Goal: Transaction & Acquisition: Subscribe to service/newsletter

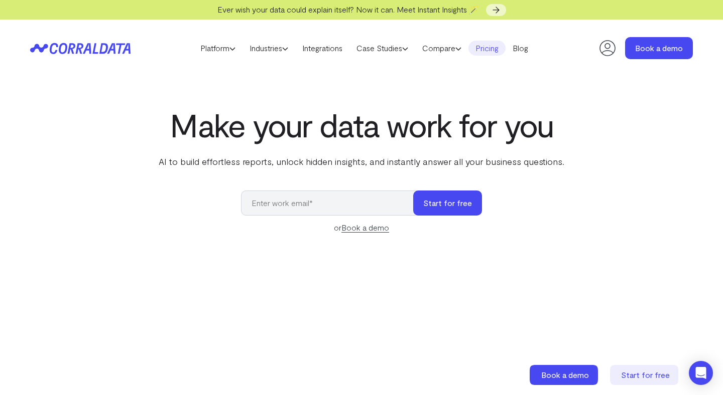
click at [494, 49] on link "Pricing" at bounding box center [486, 48] width 37 height 15
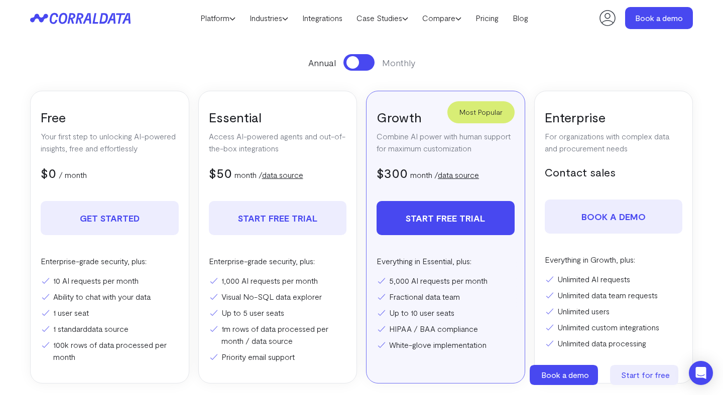
scroll to position [128, 0]
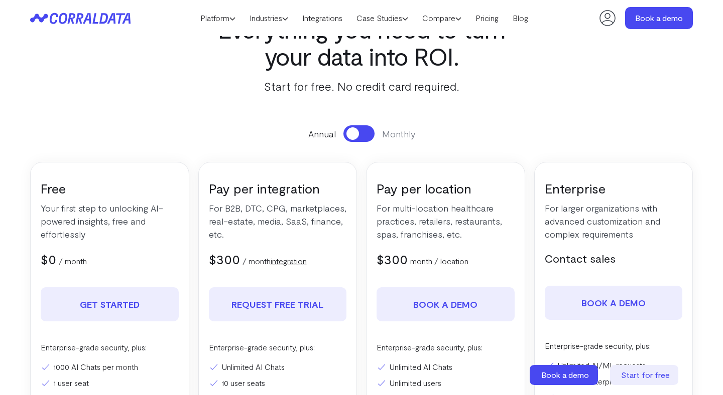
scroll to position [56, 0]
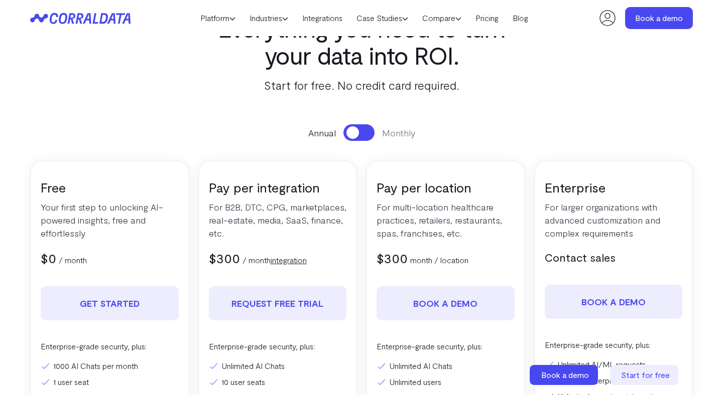
click at [367, 129] on button at bounding box center [358, 132] width 31 height 17
click at [367, 130] on span at bounding box center [365, 132] width 13 height 13
click at [368, 130] on button at bounding box center [358, 132] width 31 height 17
click at [368, 130] on span at bounding box center [365, 132] width 13 height 13
click at [368, 130] on button at bounding box center [358, 132] width 31 height 17
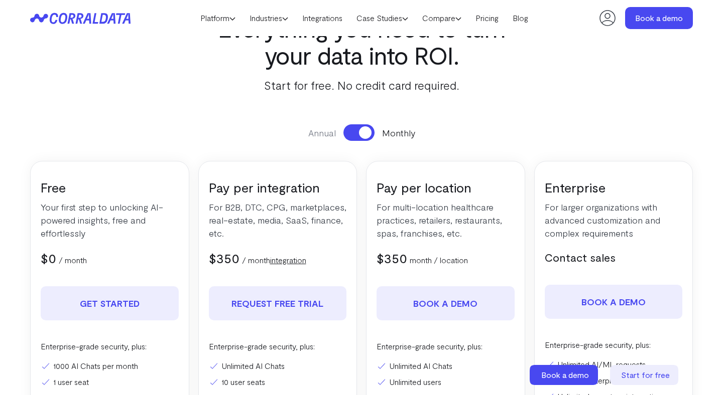
click at [368, 130] on span at bounding box center [365, 132] width 13 height 13
click at [368, 130] on button at bounding box center [358, 132] width 31 height 17
click at [368, 130] on span at bounding box center [365, 132] width 13 height 13
click at [299, 261] on link "integration" at bounding box center [289, 260] width 36 height 10
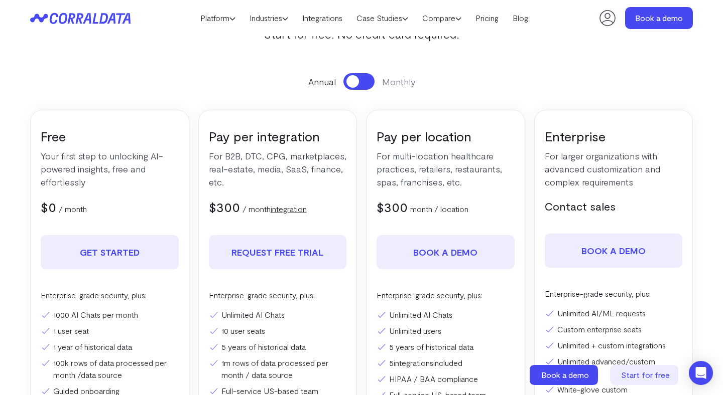
scroll to position [106, 0]
click at [359, 83] on button at bounding box center [358, 82] width 31 height 17
click at [359, 83] on span at bounding box center [365, 82] width 13 height 13
click at [359, 83] on button at bounding box center [358, 82] width 31 height 17
click at [359, 83] on span at bounding box center [365, 82] width 13 height 13
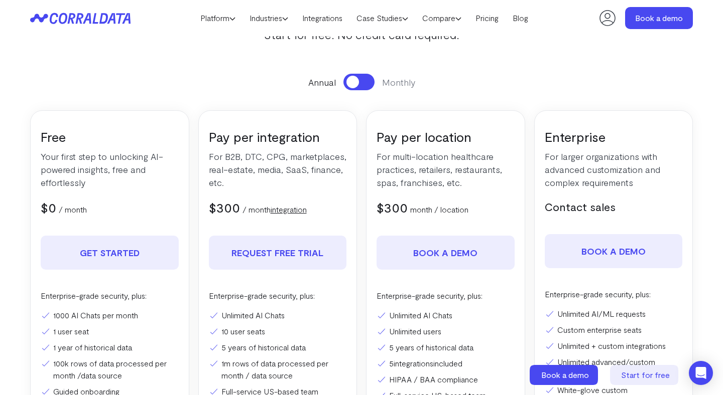
click at [359, 83] on button at bounding box center [358, 82] width 31 height 17
click at [359, 83] on span at bounding box center [365, 82] width 13 height 13
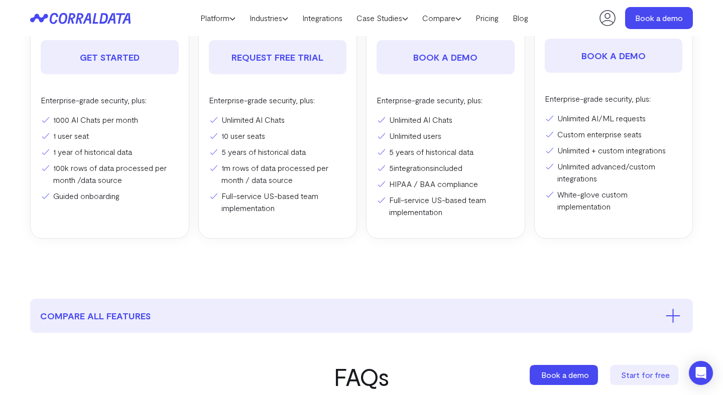
scroll to position [304, 0]
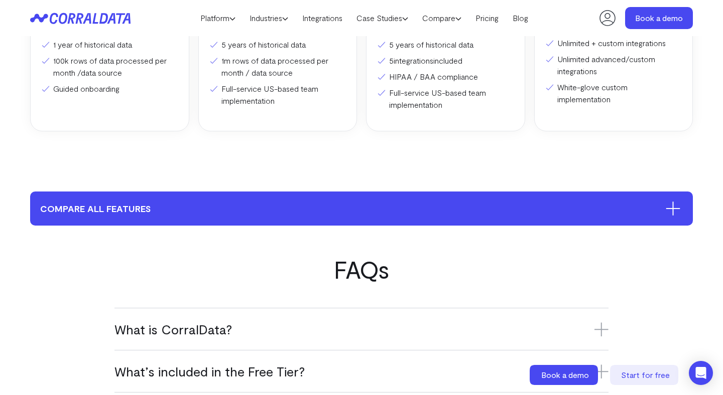
click at [358, 208] on button "compare all features" at bounding box center [361, 209] width 662 height 34
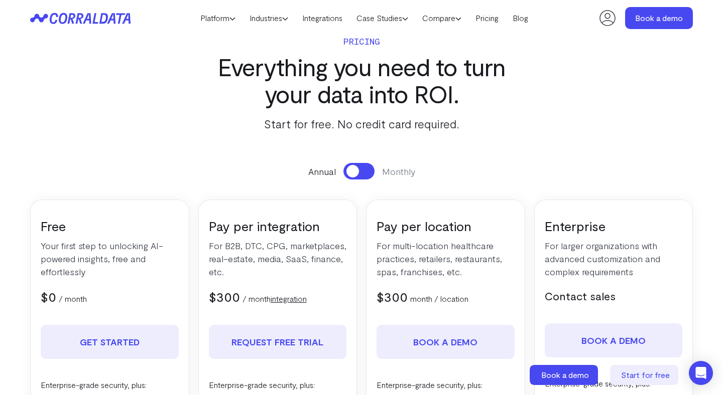
scroll to position [10, 0]
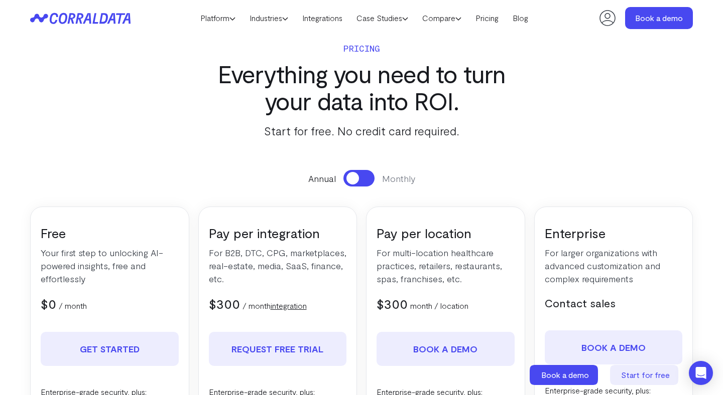
click at [363, 176] on button at bounding box center [358, 178] width 31 height 17
click at [363, 176] on span at bounding box center [365, 178] width 13 height 13
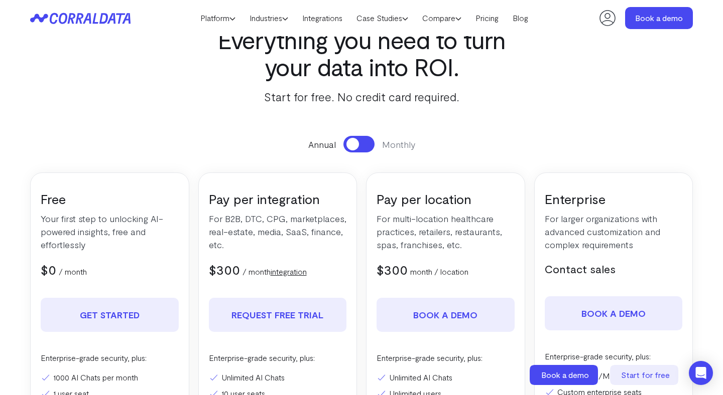
scroll to position [41, 0]
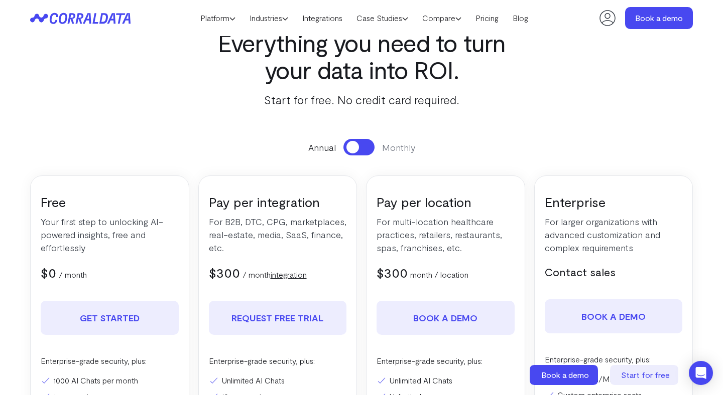
click at [365, 147] on button at bounding box center [358, 147] width 31 height 17
click at [365, 147] on span at bounding box center [365, 147] width 13 height 13
click at [365, 147] on button at bounding box center [358, 147] width 31 height 17
click at [365, 147] on span at bounding box center [365, 147] width 13 height 13
click at [365, 147] on button at bounding box center [358, 147] width 31 height 17
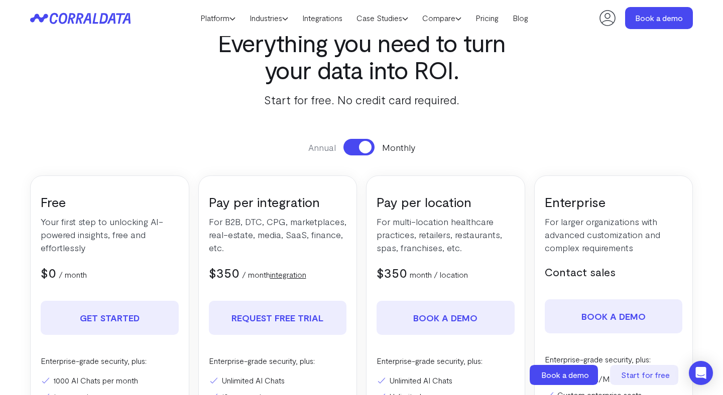
click at [365, 147] on span at bounding box center [365, 147] width 13 height 13
click at [365, 149] on button at bounding box center [358, 147] width 31 height 17
click at [365, 149] on span at bounding box center [365, 147] width 13 height 13
click at [365, 149] on button at bounding box center [358, 147] width 31 height 17
click at [365, 149] on span at bounding box center [365, 147] width 13 height 13
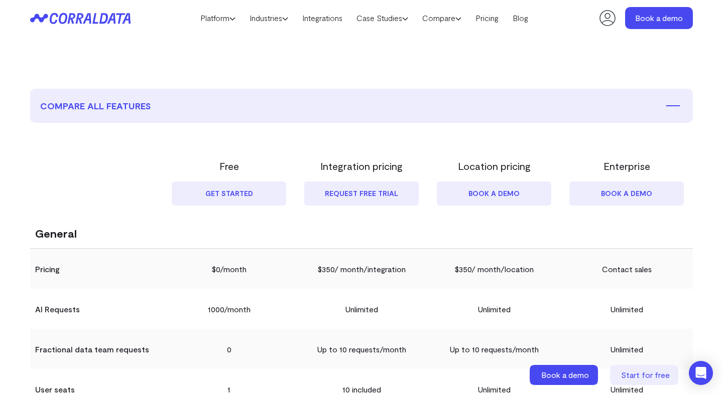
scroll to position [591, 0]
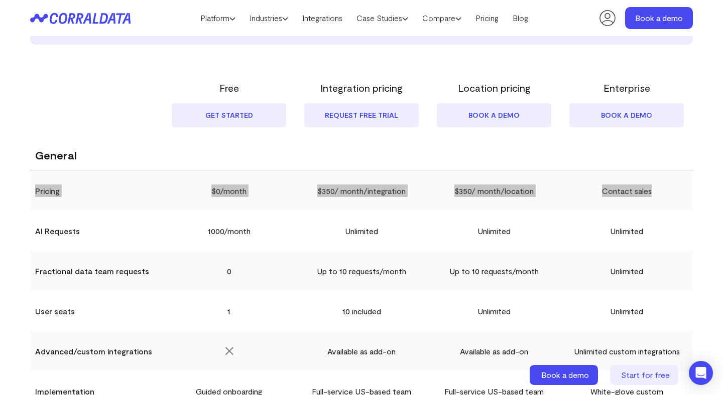
drag, startPoint x: 26, startPoint y: 188, endPoint x: 683, endPoint y: 186, distance: 656.5
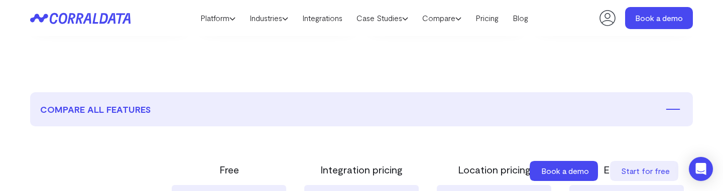
scroll to position [496, 0]
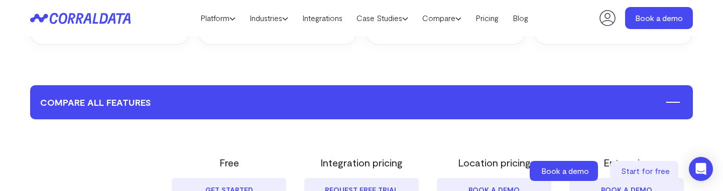
click at [238, 111] on button "compare all features" at bounding box center [361, 102] width 662 height 34
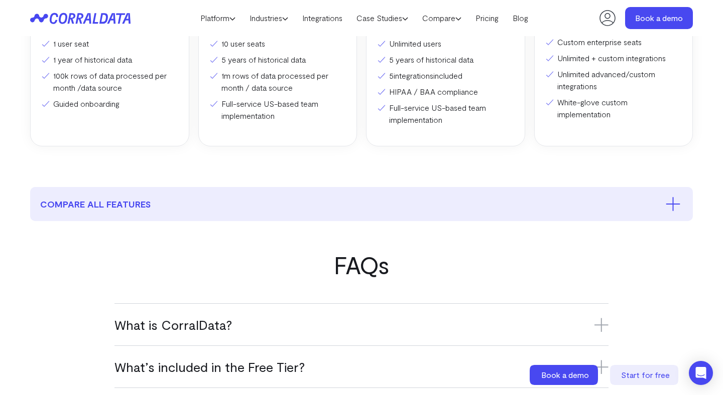
scroll to position [459, 0]
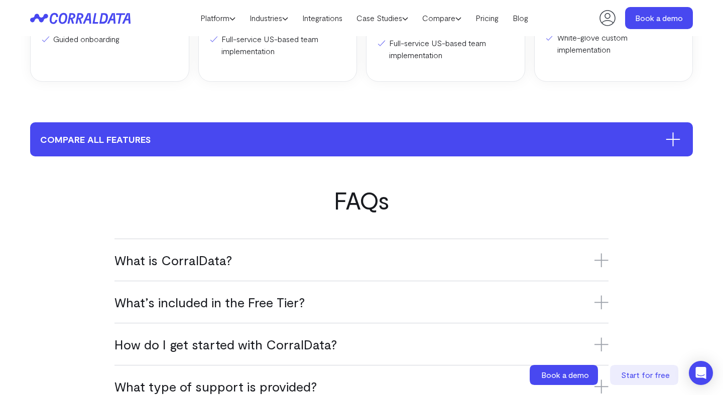
click at [466, 135] on button "compare all features" at bounding box center [361, 139] width 662 height 34
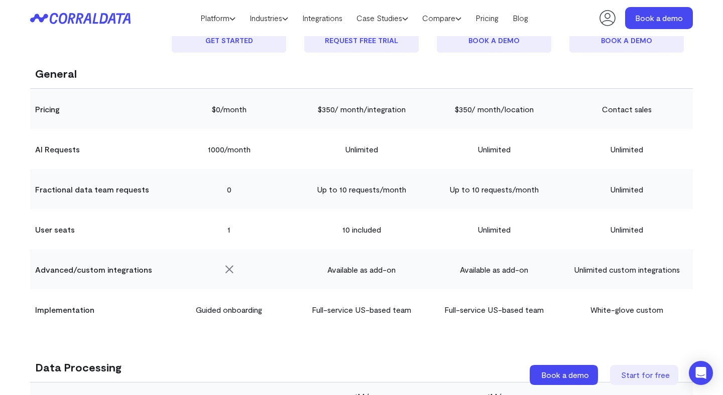
scroll to position [654, 0]
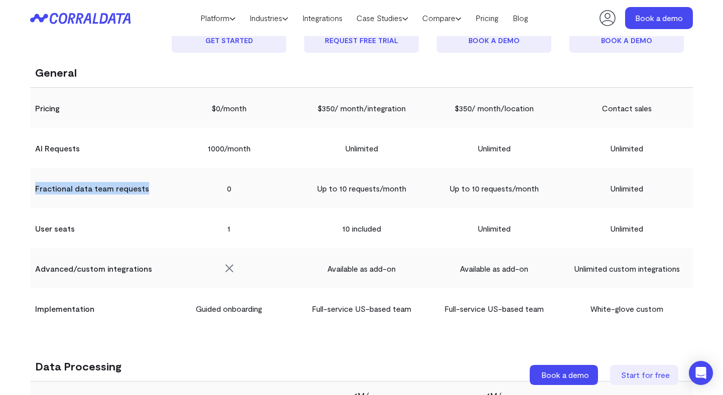
drag, startPoint x: 151, startPoint y: 190, endPoint x: 34, endPoint y: 190, distance: 116.4
click at [34, 190] on th "Fractional data team requests" at bounding box center [96, 188] width 132 height 40
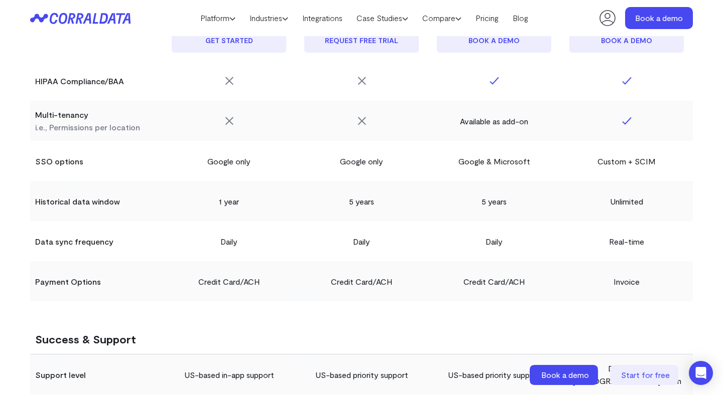
scroll to position [1847, 0]
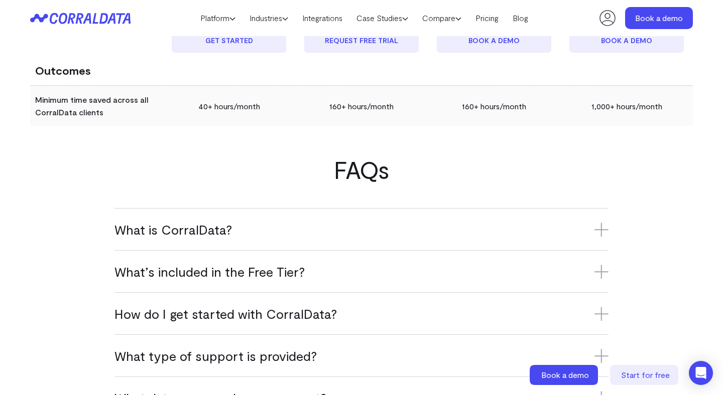
scroll to position [2517, 0]
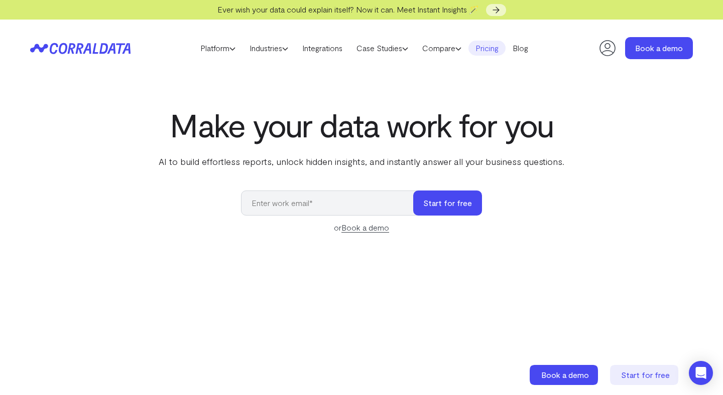
click at [497, 50] on link "Pricing" at bounding box center [486, 48] width 37 height 15
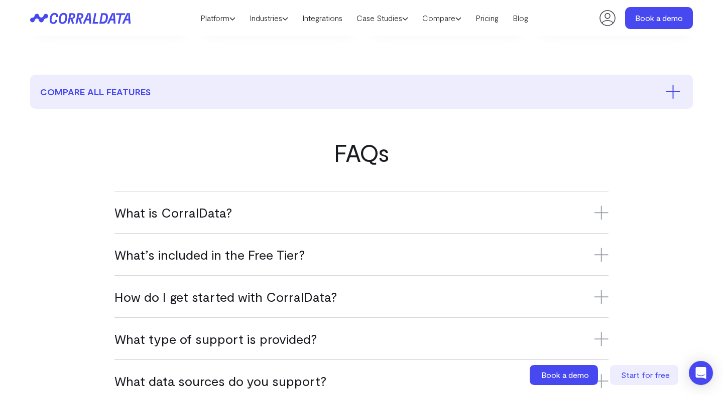
scroll to position [443, 0]
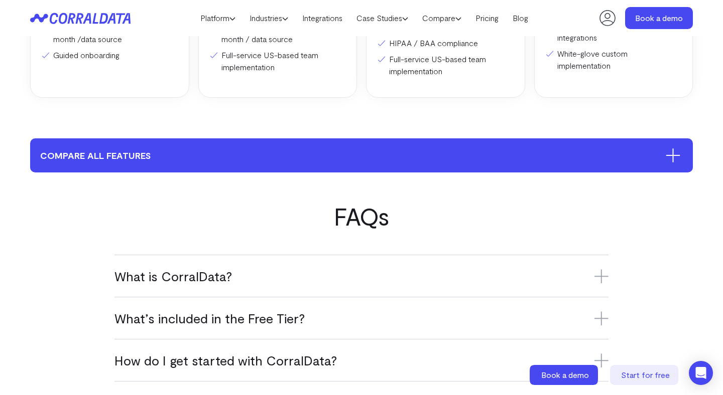
click at [372, 155] on button "compare all features" at bounding box center [361, 156] width 662 height 34
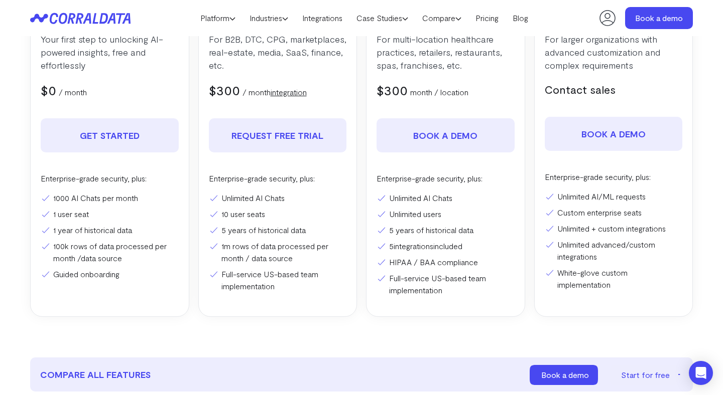
scroll to position [222, 0]
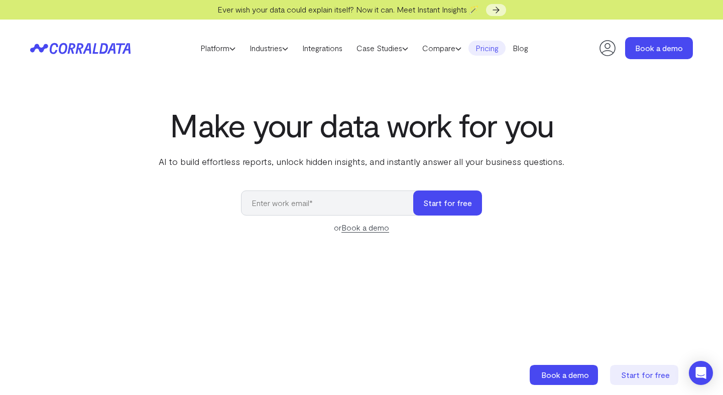
click at [499, 45] on link "Pricing" at bounding box center [486, 48] width 37 height 15
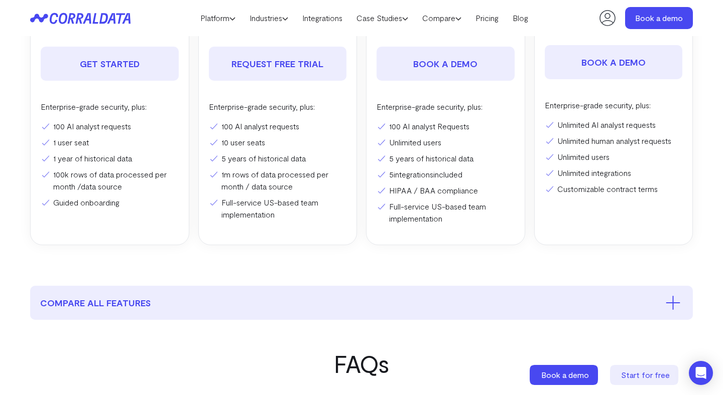
scroll to position [294, 0]
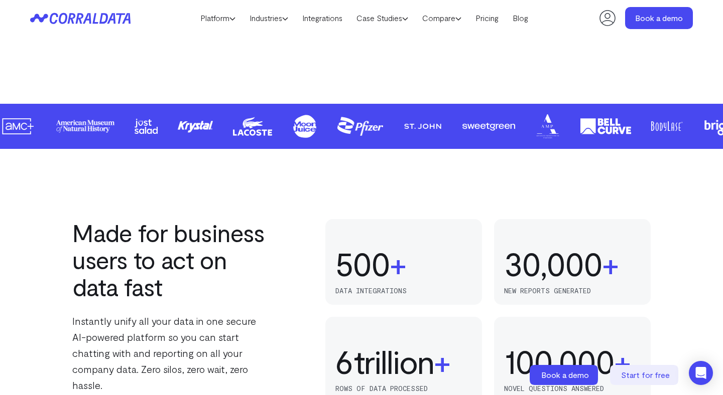
scroll to position [487, 0]
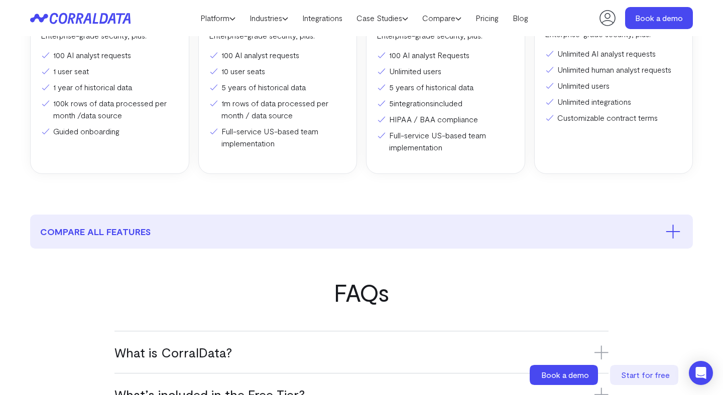
scroll to position [361, 0]
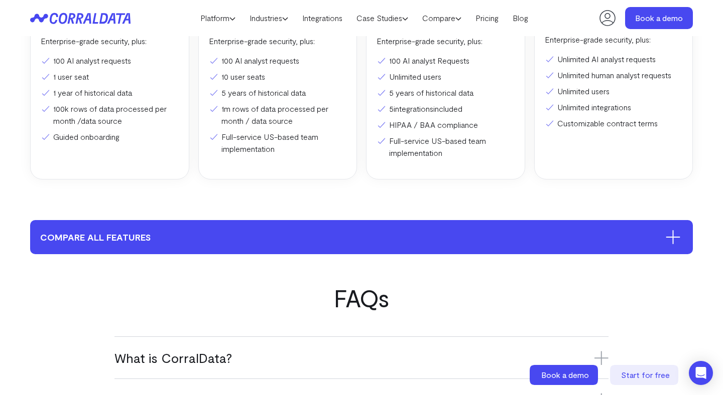
click at [242, 233] on button "compare all features" at bounding box center [361, 237] width 662 height 34
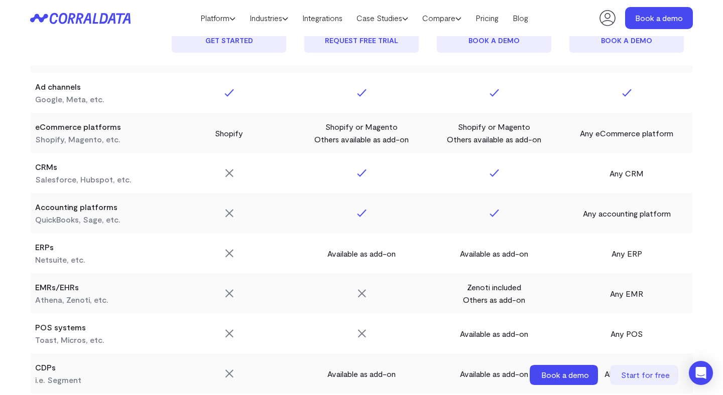
scroll to position [953, 0]
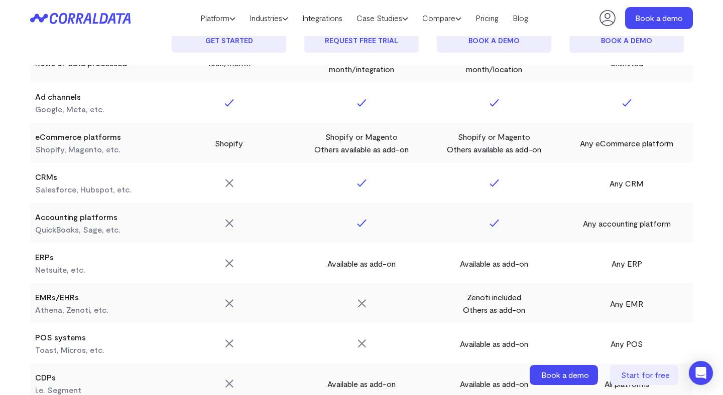
click at [242, 237] on td at bounding box center [229, 223] width 132 height 40
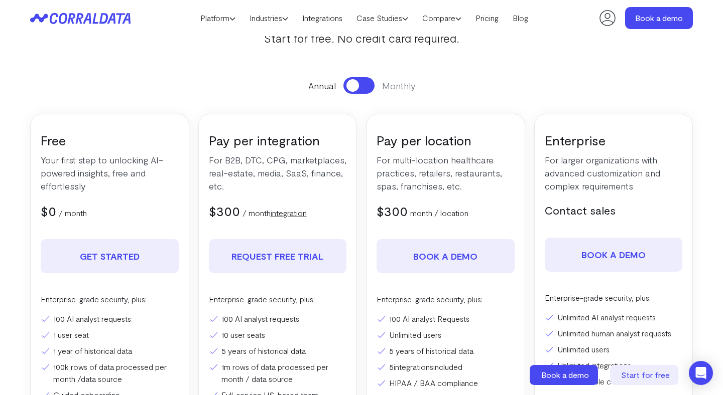
scroll to position [102, 0]
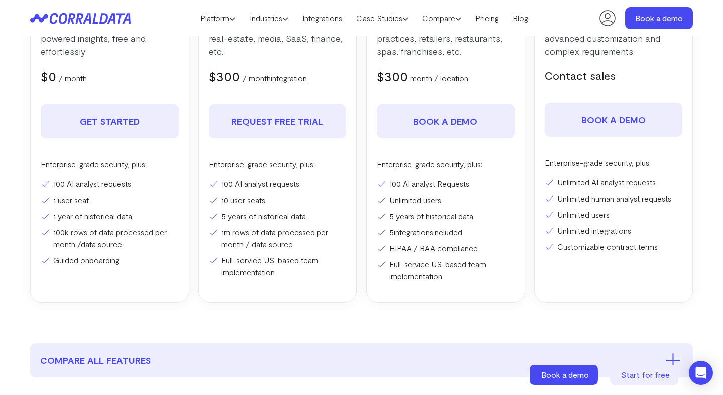
scroll to position [243, 0]
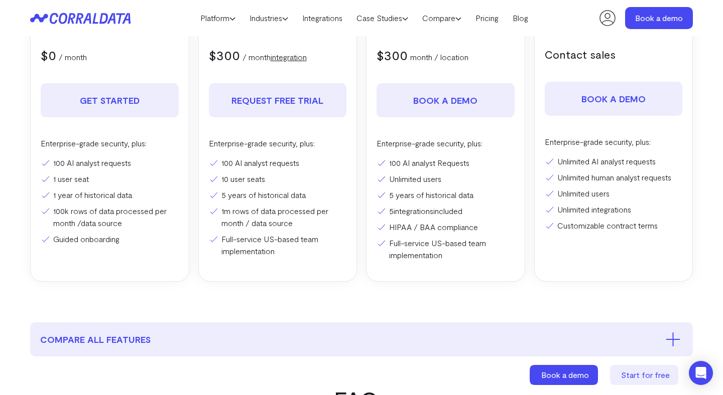
scroll to position [260, 0]
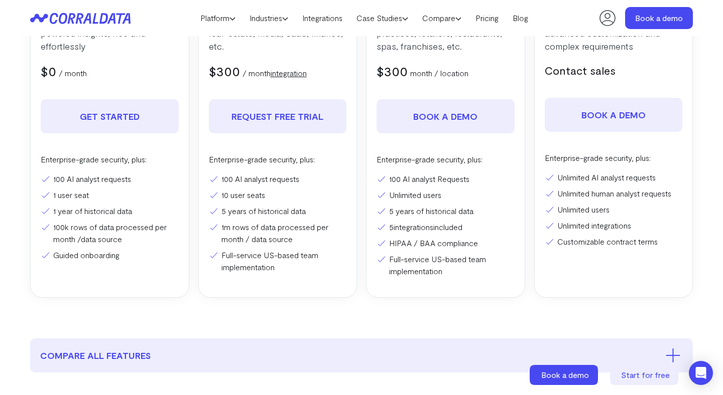
scroll to position [260, 0]
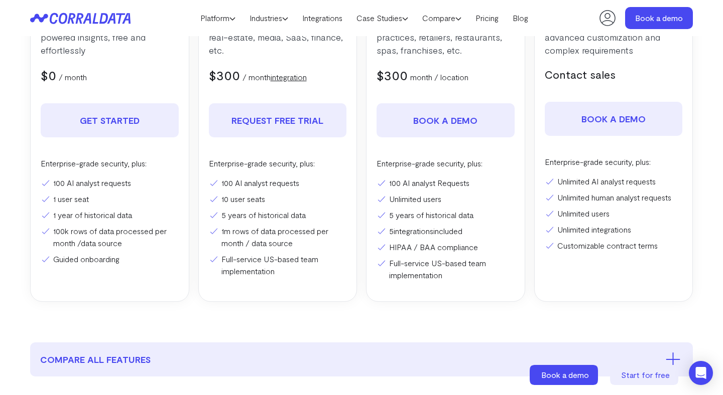
scroll to position [260, 0]
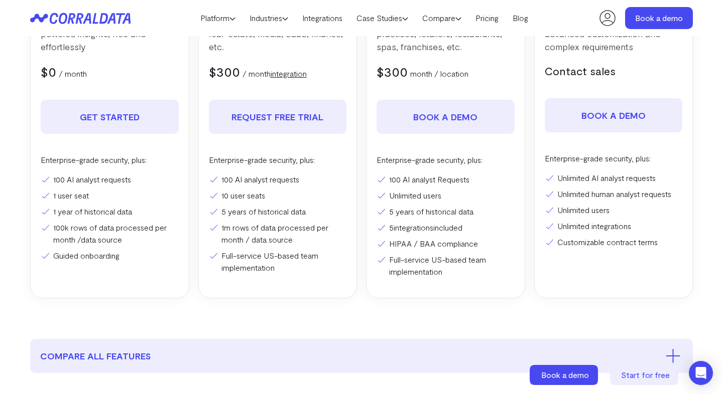
scroll to position [260, 0]
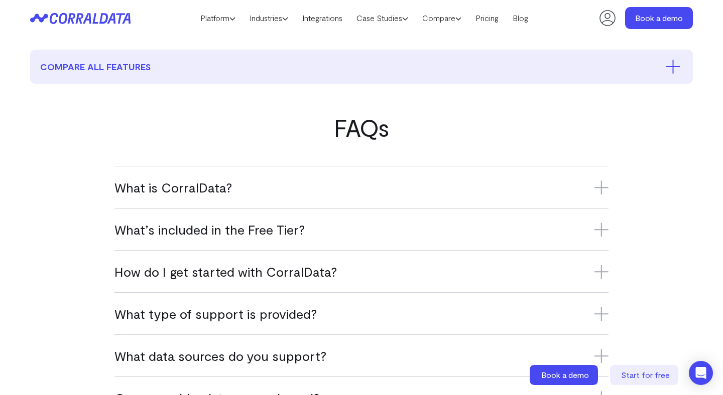
scroll to position [539, 0]
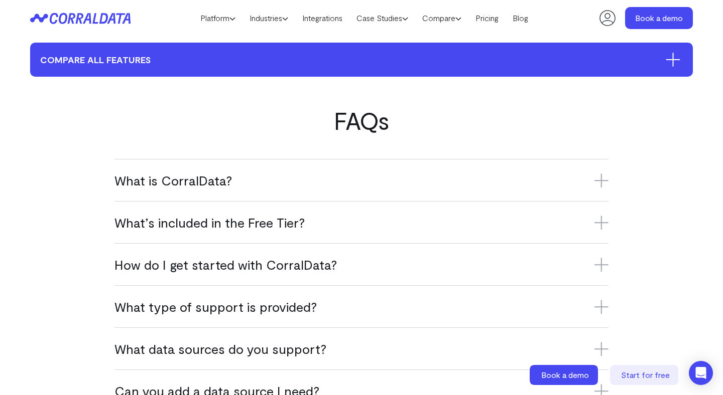
click at [412, 61] on button "compare all features" at bounding box center [361, 60] width 662 height 34
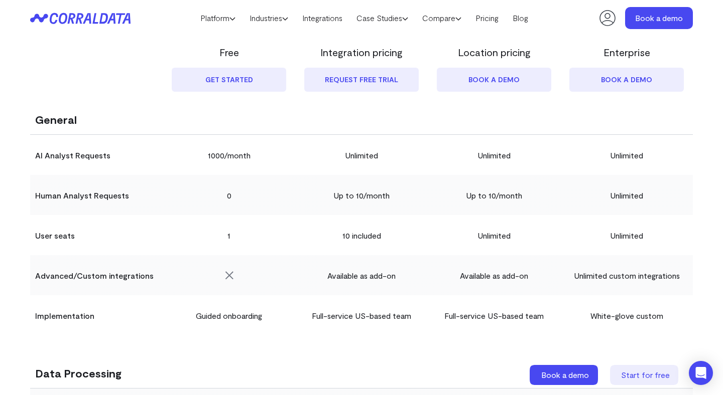
scroll to position [612, 0]
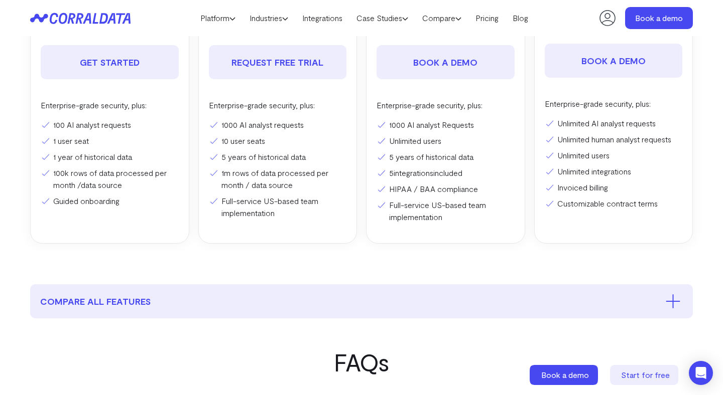
scroll to position [296, 0]
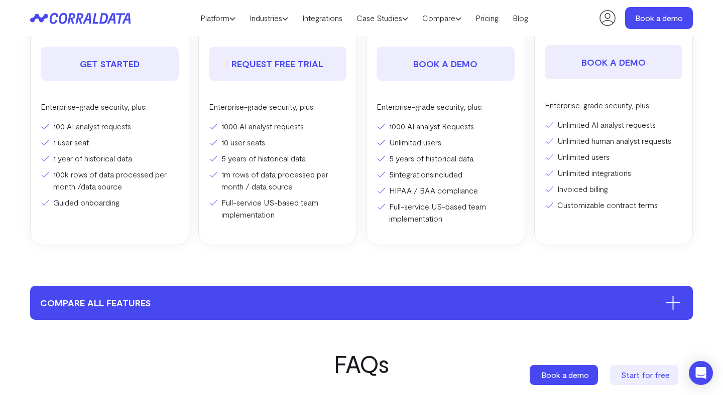
click at [433, 314] on button "compare all features" at bounding box center [361, 303] width 662 height 34
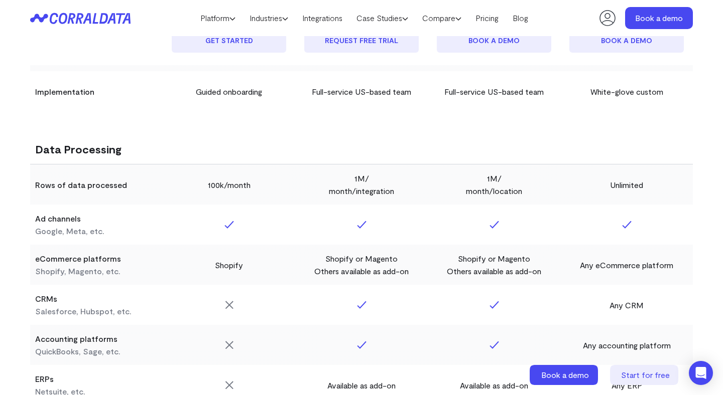
scroll to position [830, 0]
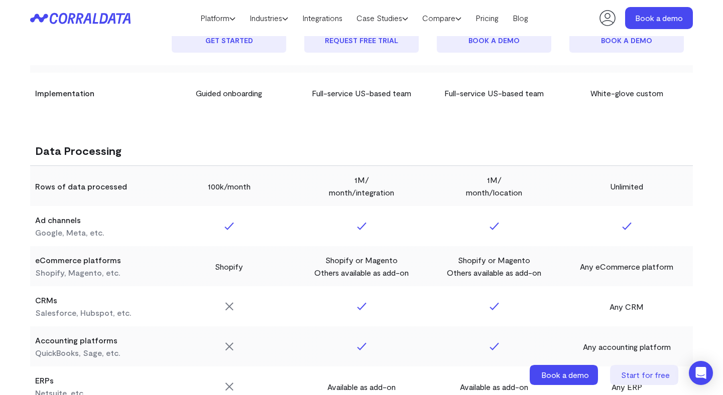
click at [399, 136] on tr "Data Processing" at bounding box center [361, 151] width 662 height 31
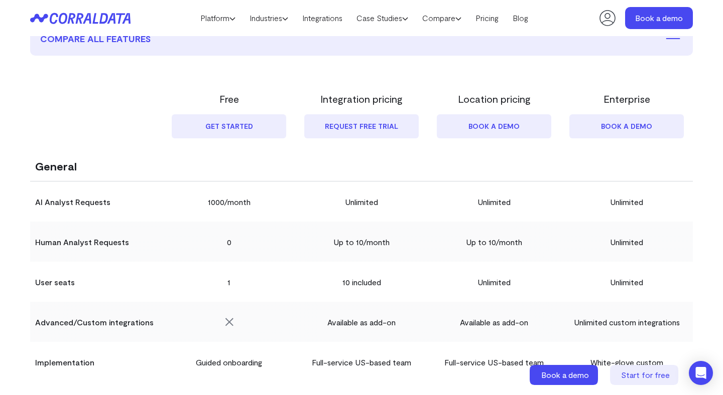
scroll to position [558, 0]
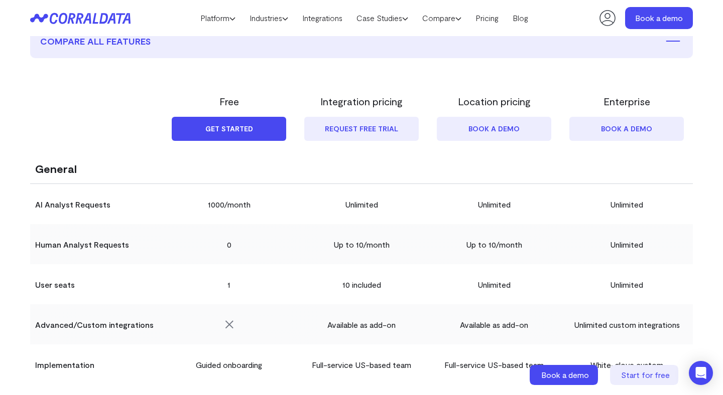
click at [233, 133] on link "Get started" at bounding box center [229, 129] width 114 height 24
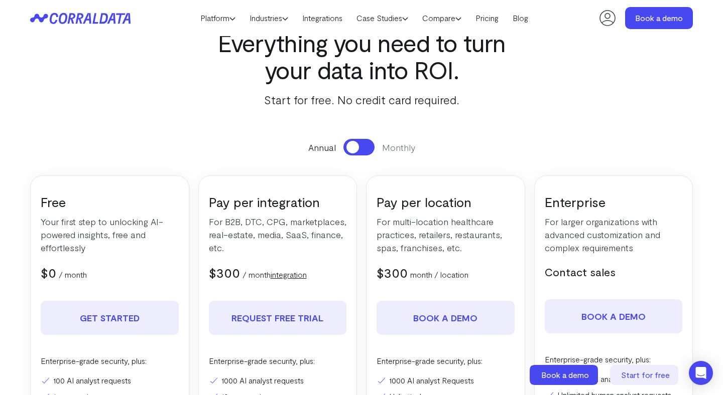
scroll to position [23, 0]
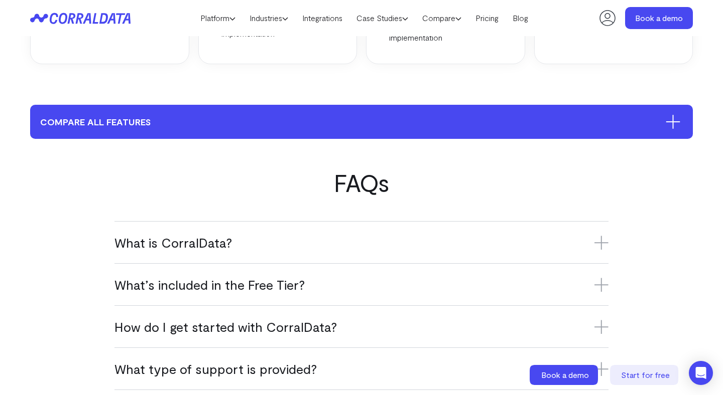
scroll to position [477, 0]
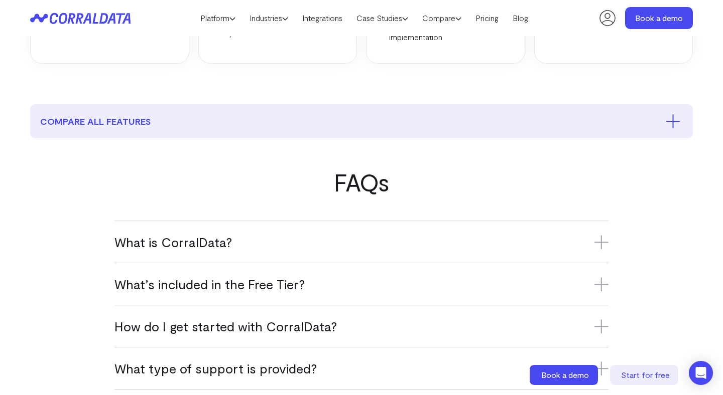
click at [336, 143] on section "FAQs What is CorralData? CorralData is an AI-powered data platform that connect…" at bounding box center [361, 343] width 723 height 408
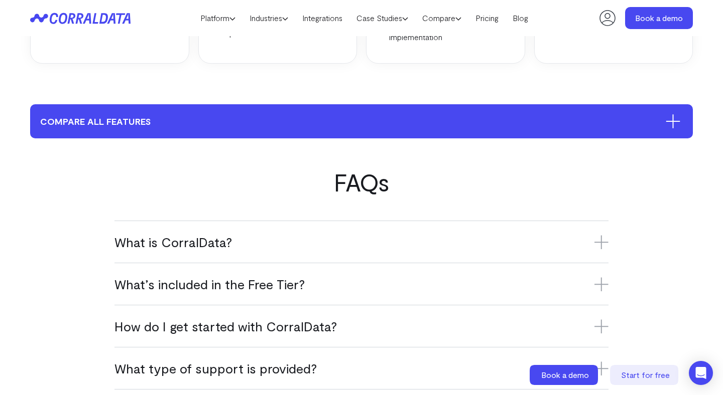
click at [336, 126] on button "compare all features" at bounding box center [361, 121] width 662 height 34
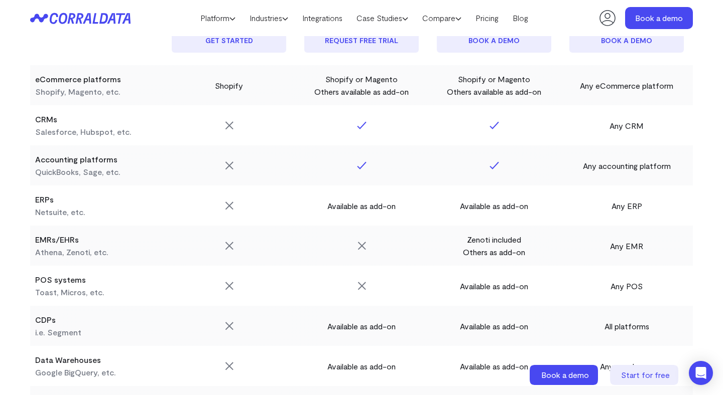
scroll to position [1007, 0]
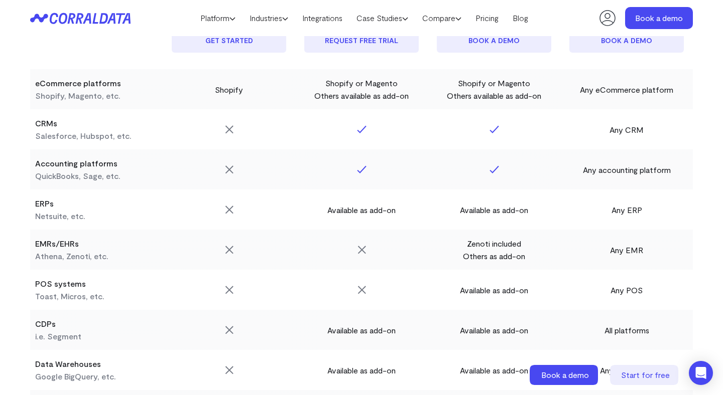
click at [632, 129] on td "Any CRM" at bounding box center [626, 129] width 132 height 40
click at [640, 380] on span "Start for free" at bounding box center [645, 375] width 49 height 10
